Goal: Transaction & Acquisition: Purchase product/service

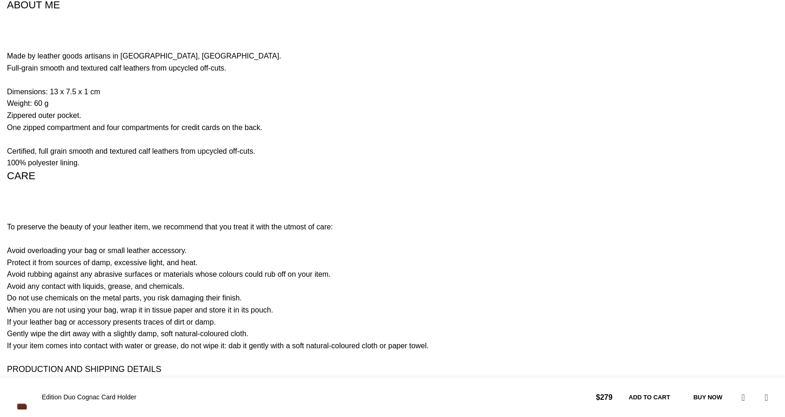
scroll to position [1724, 0]
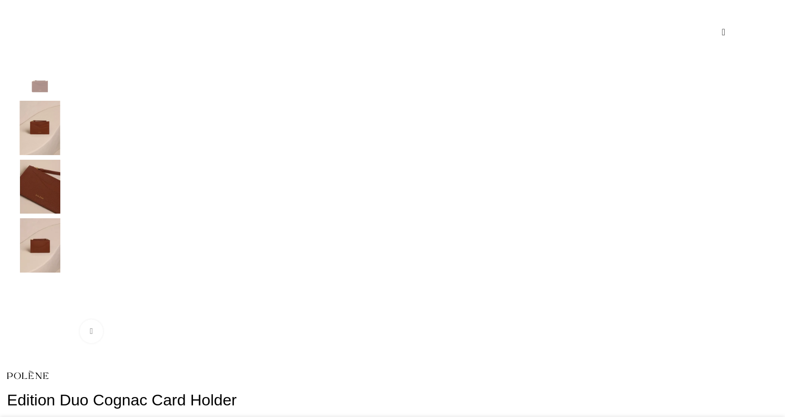
click at [68, 239] on img "4 / 4" at bounding box center [40, 245] width 57 height 54
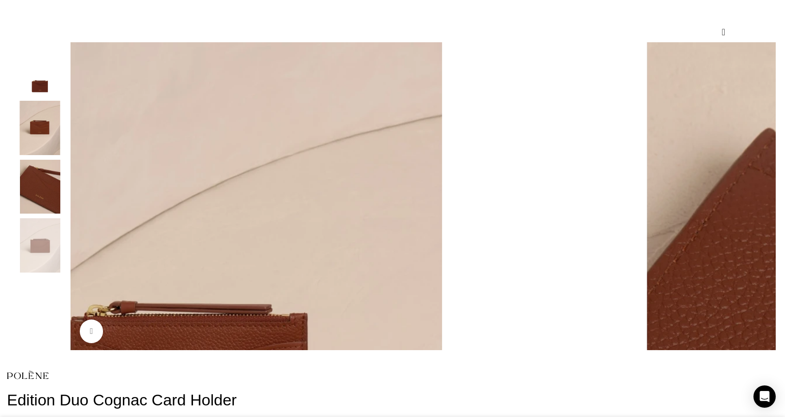
click at [68, 214] on img "3 / 4" at bounding box center [40, 187] width 57 height 54
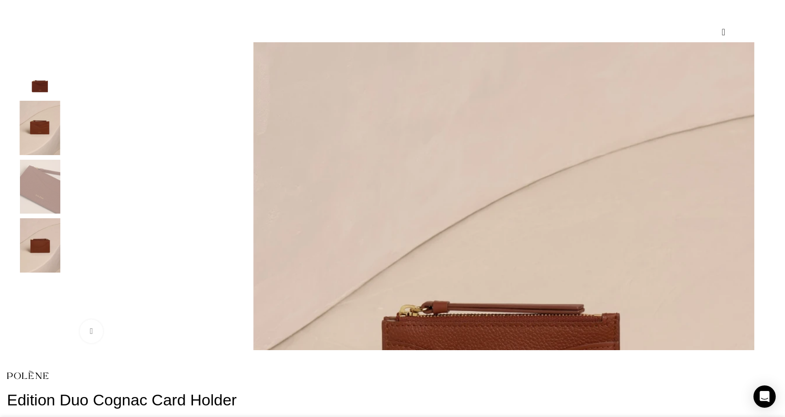
click at [68, 155] on img "2 / 4" at bounding box center [40, 128] width 57 height 54
